Goal: Information Seeking & Learning: Learn about a topic

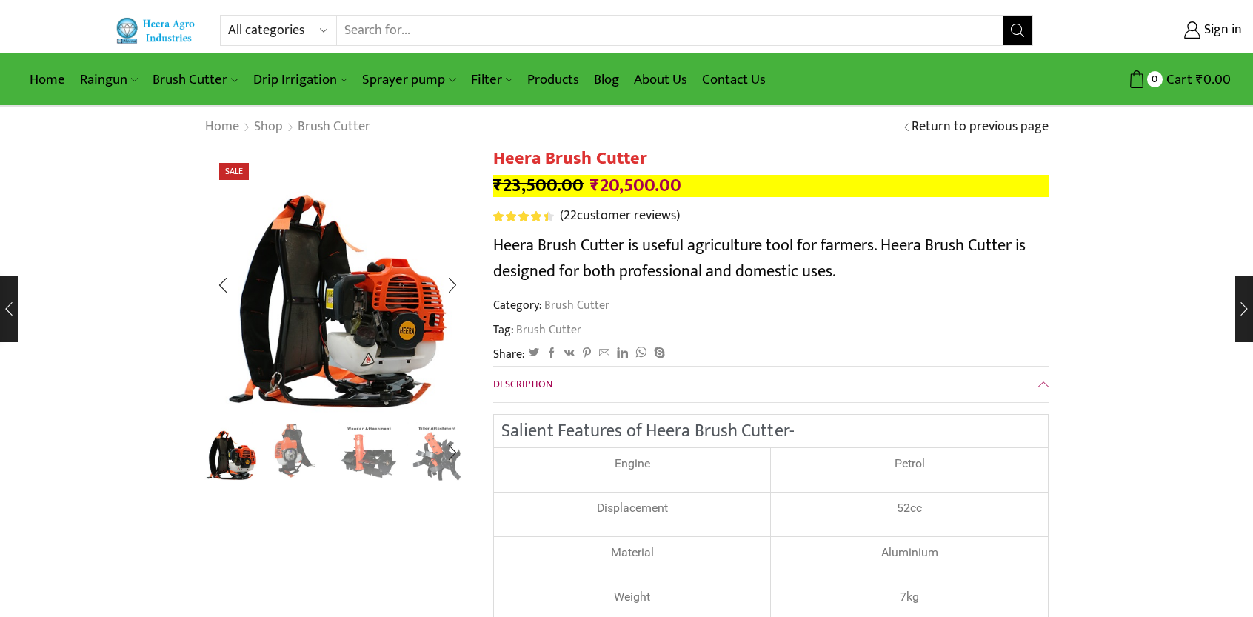
click at [302, 460] on img "2 / 8" at bounding box center [300, 450] width 61 height 61
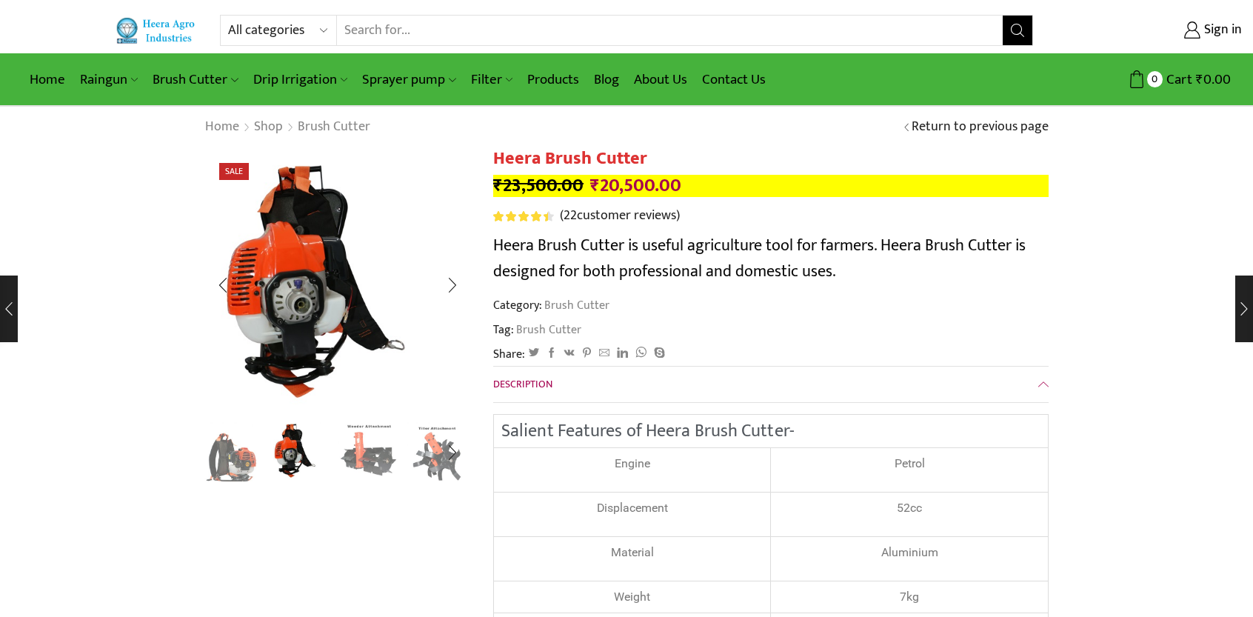
click at [365, 456] on img "3 / 8" at bounding box center [368, 450] width 61 height 61
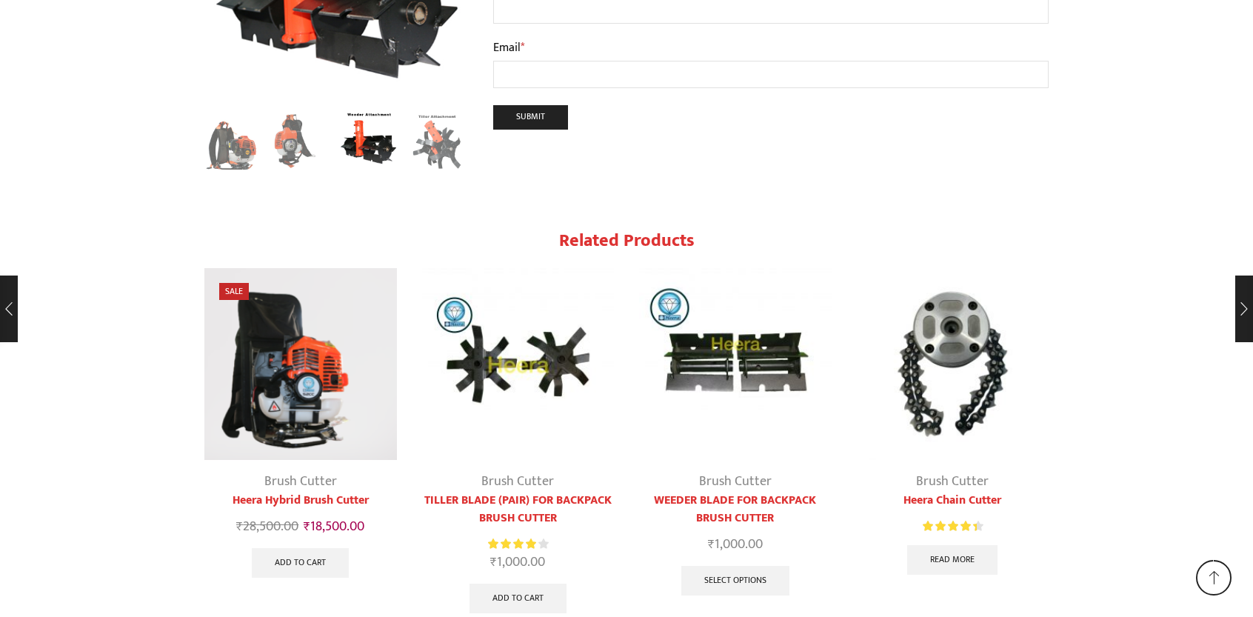
scroll to position [7479, 0]
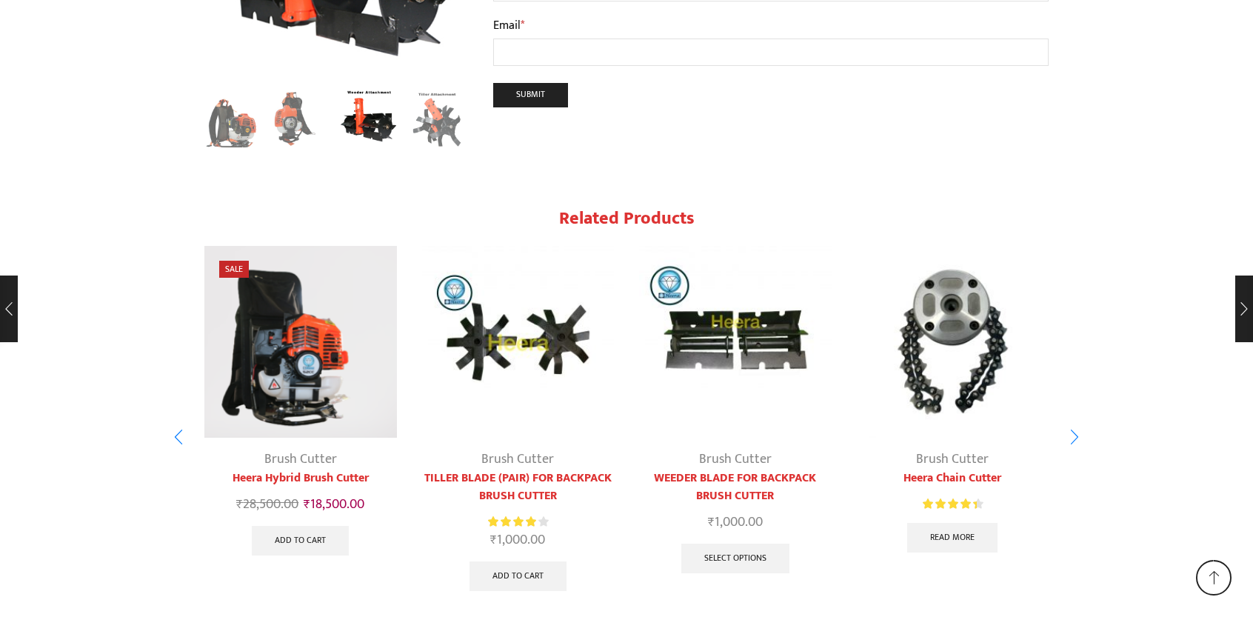
click at [965, 320] on img "4 / 5" at bounding box center [953, 342] width 193 height 193
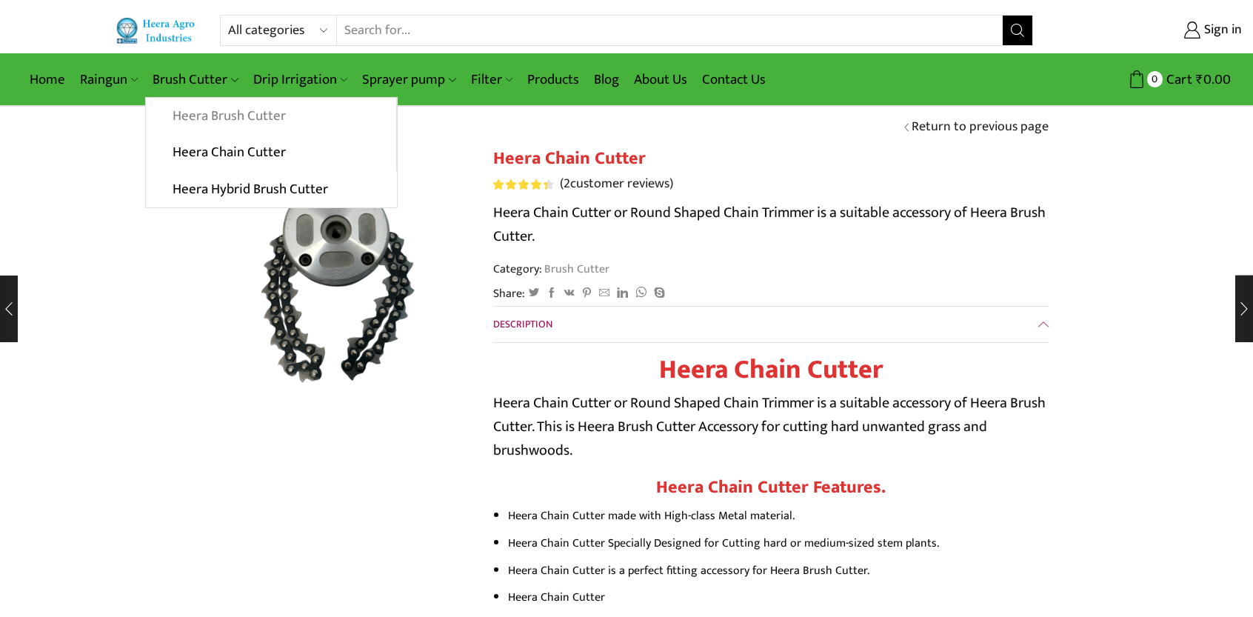
click at [226, 112] on link "Heera Brush Cutter" at bounding box center [271, 116] width 250 height 37
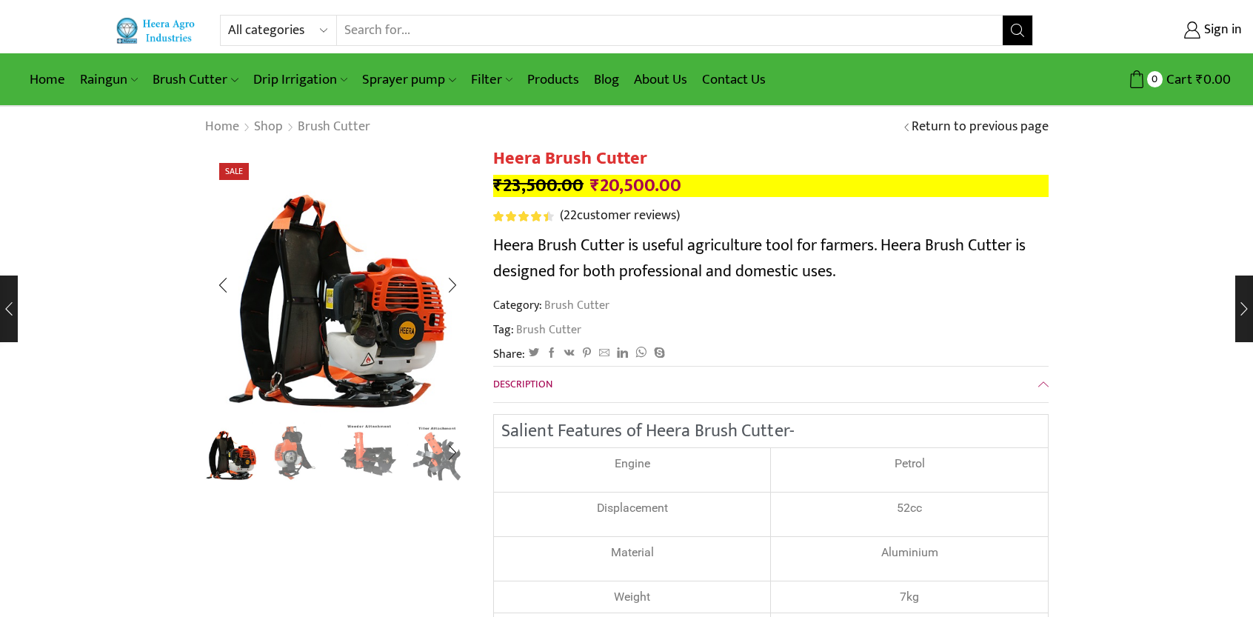
click at [364, 454] on img "3 / 8" at bounding box center [368, 450] width 61 height 61
